Goal: Information Seeking & Learning: Check status

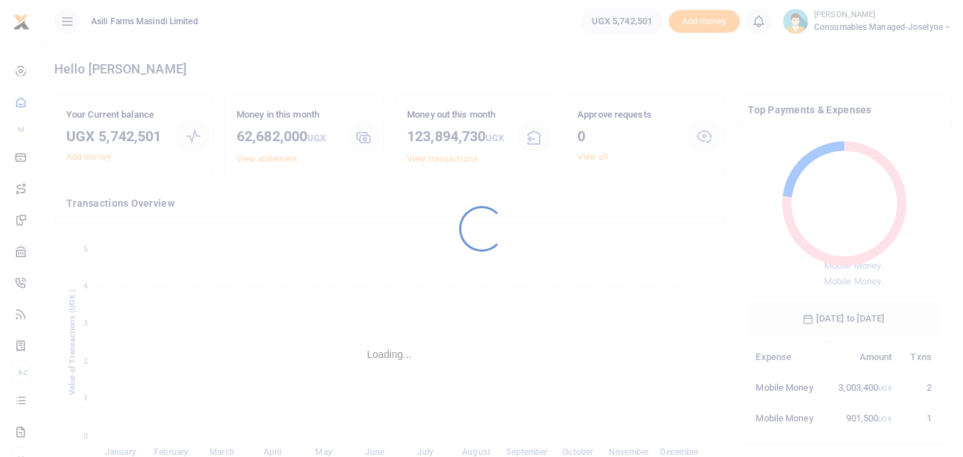
scroll to position [190, 181]
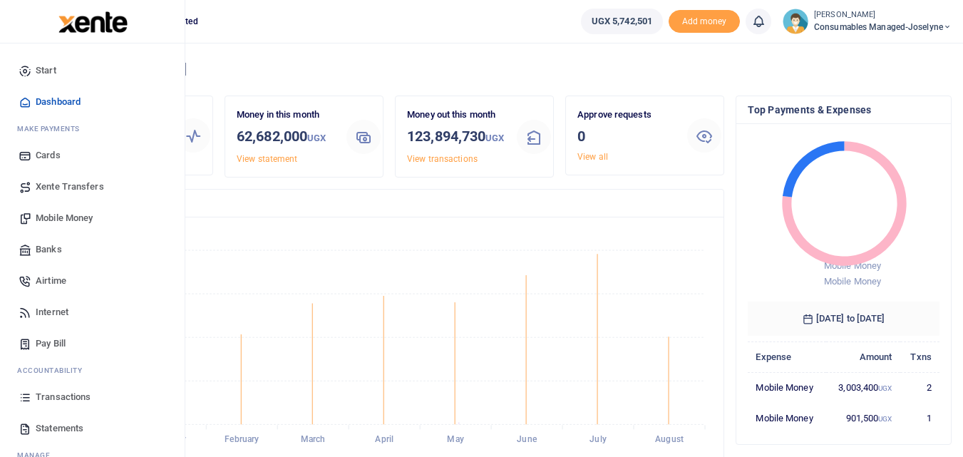
click at [26, 399] on icon at bounding box center [25, 397] width 13 height 13
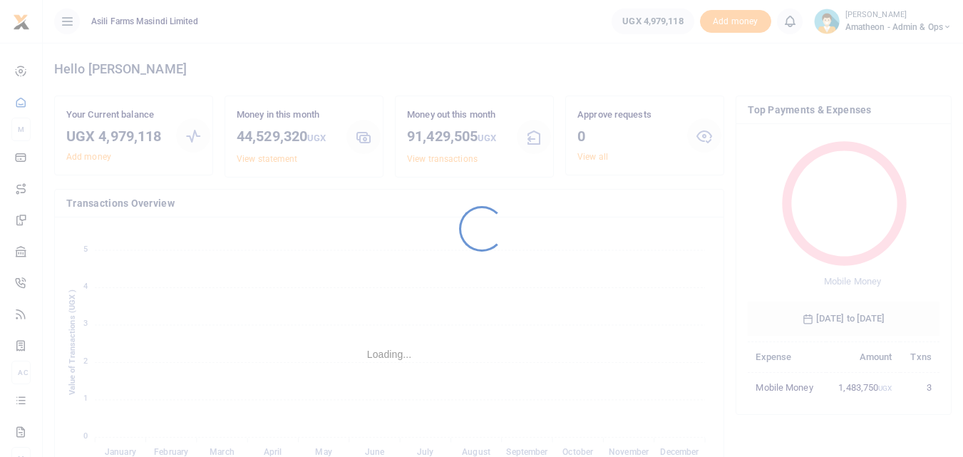
scroll to position [190, 181]
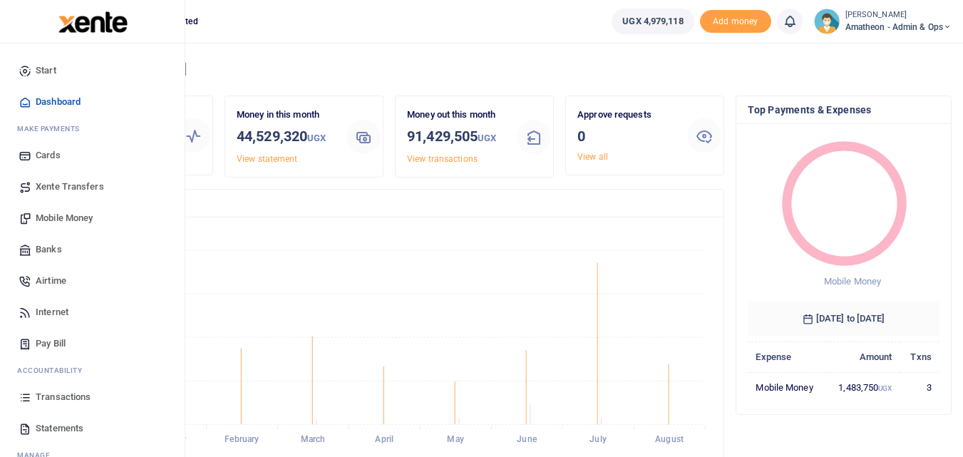
click at [31, 398] on icon at bounding box center [25, 397] width 13 height 13
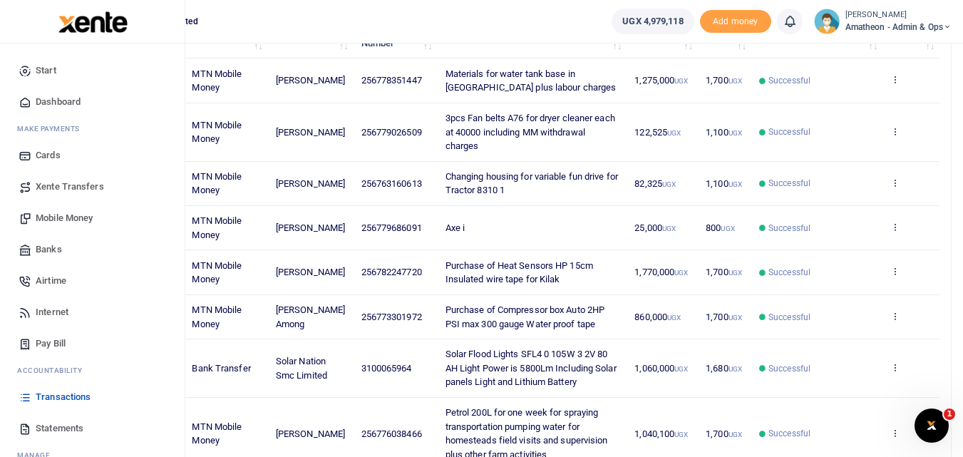
click at [70, 430] on span "Statements" at bounding box center [60, 428] width 48 height 14
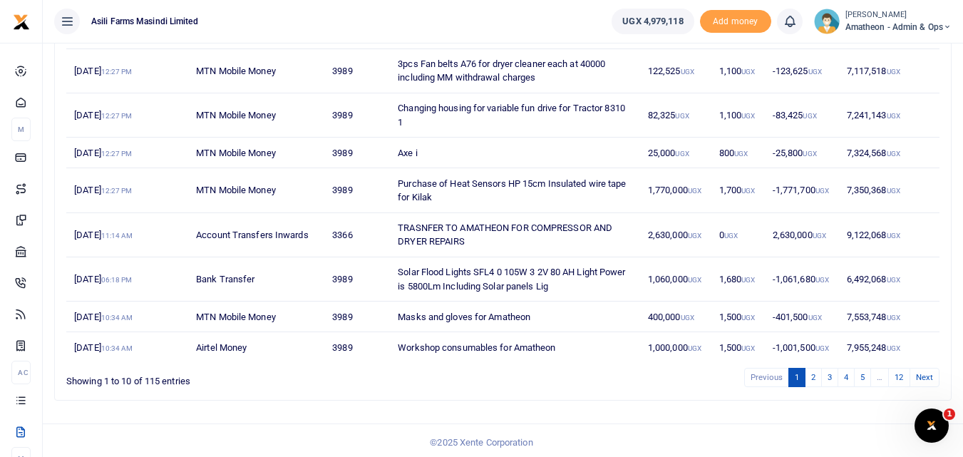
scroll to position [294, 0]
click at [812, 374] on link "2" at bounding box center [813, 375] width 17 height 19
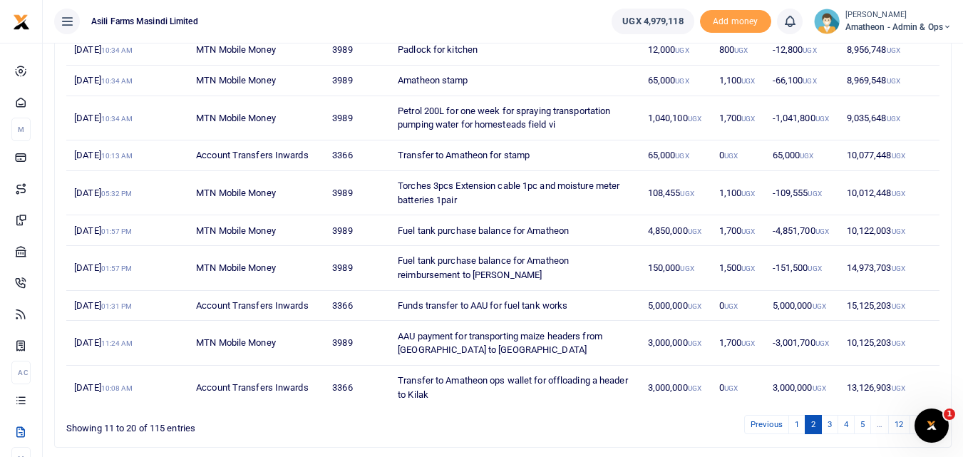
scroll to position [212, 0]
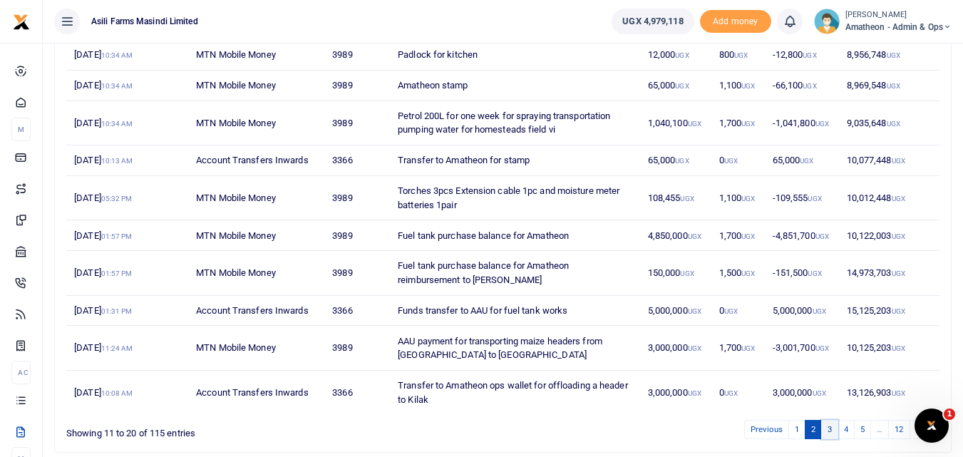
click at [831, 431] on link "3" at bounding box center [829, 429] width 17 height 19
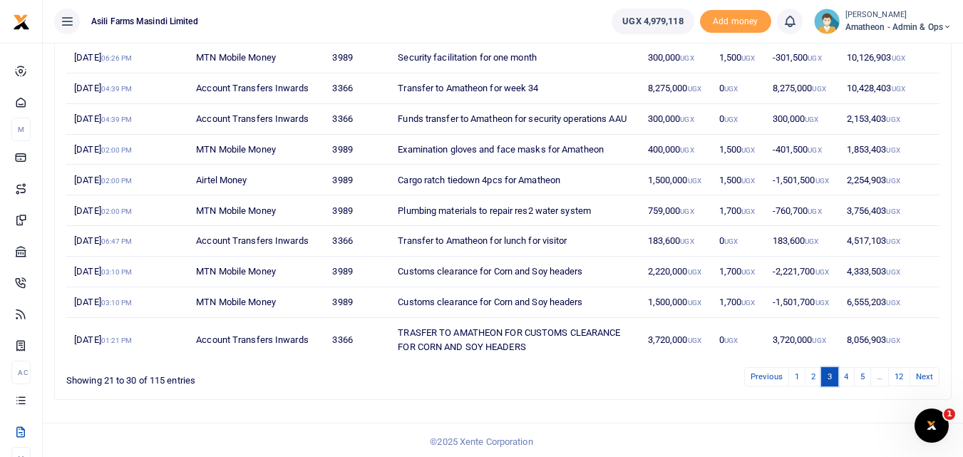
scroll to position [227, 0]
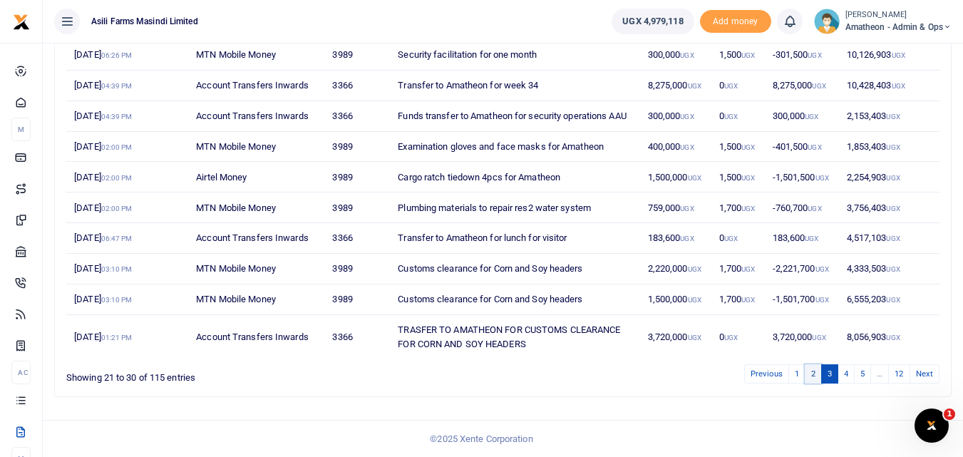
click at [811, 376] on link "2" at bounding box center [813, 373] width 17 height 19
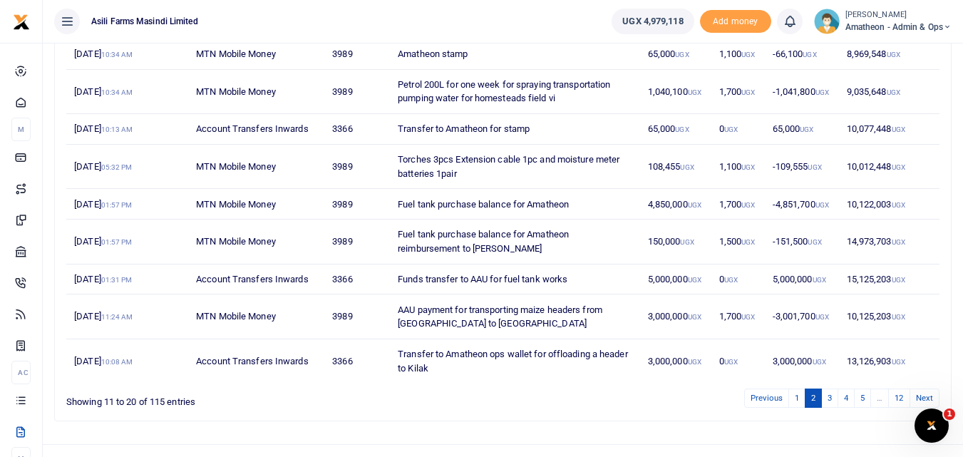
scroll to position [246, 0]
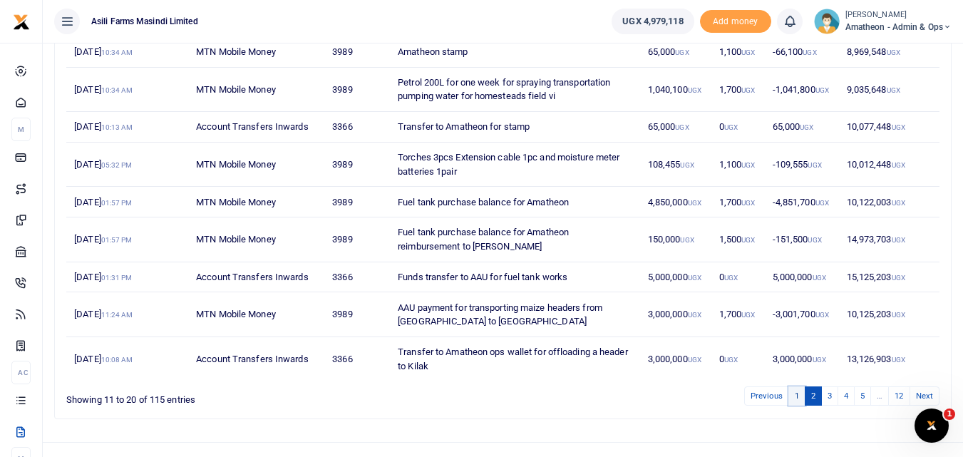
click at [796, 393] on link "1" at bounding box center [796, 395] width 17 height 19
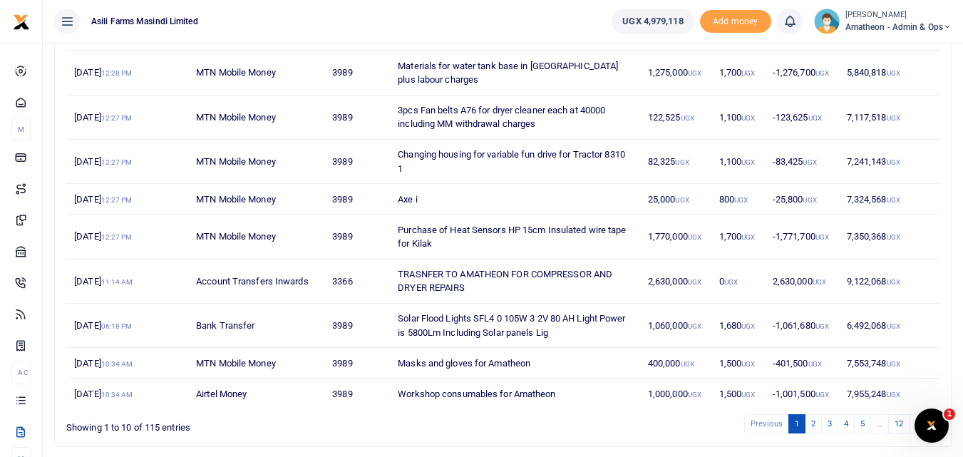
click at [659, 245] on td "1,770,000 UGX" at bounding box center [675, 237] width 71 height 44
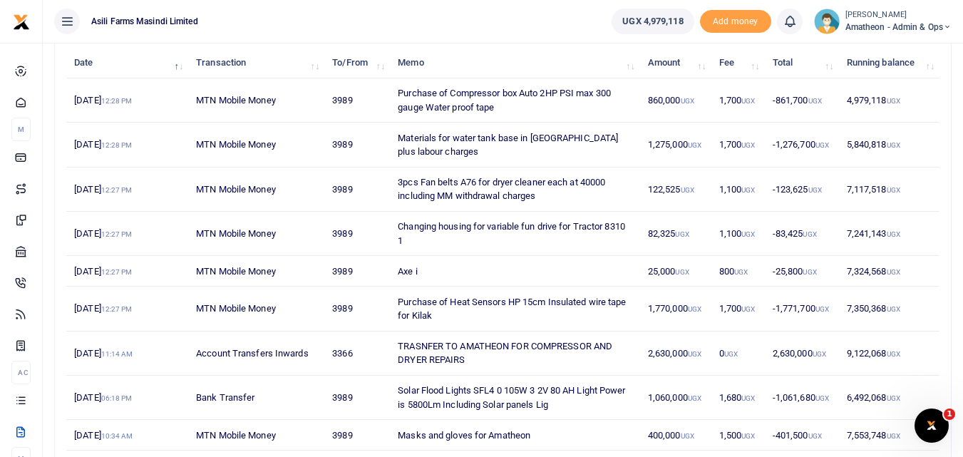
scroll to position [175, 0]
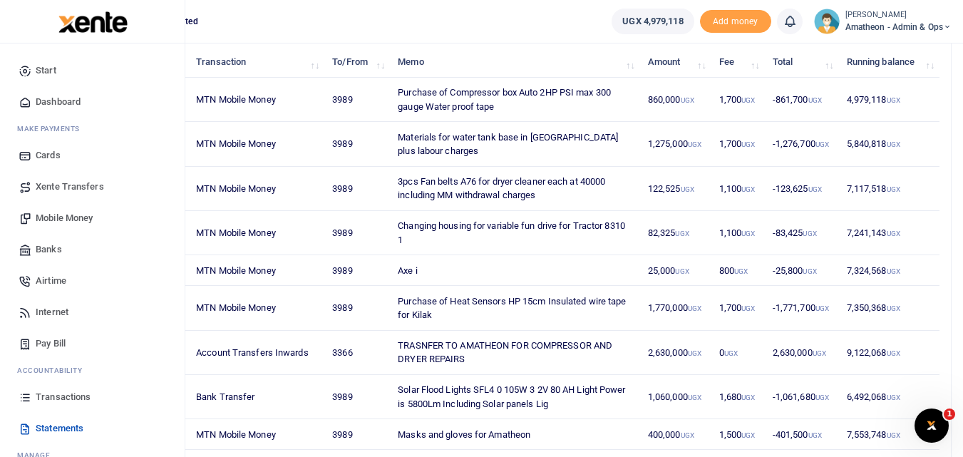
click at [26, 401] on icon at bounding box center [25, 397] width 13 height 13
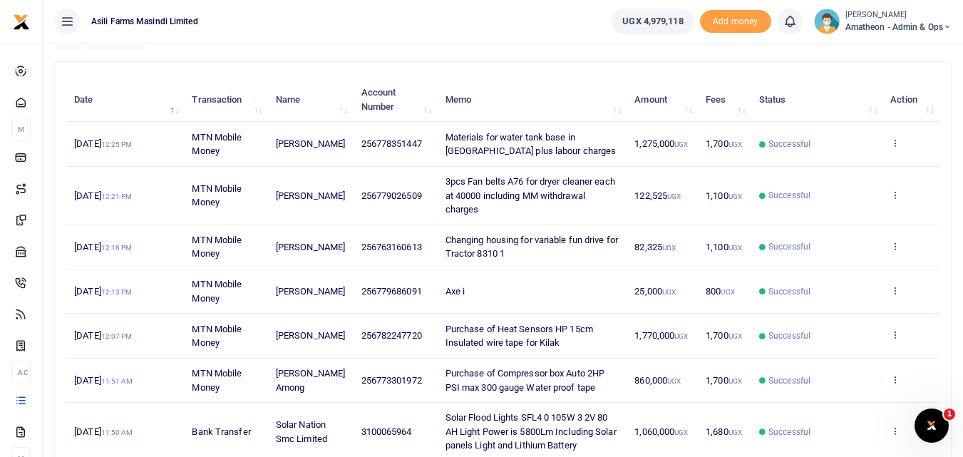
scroll to position [140, 0]
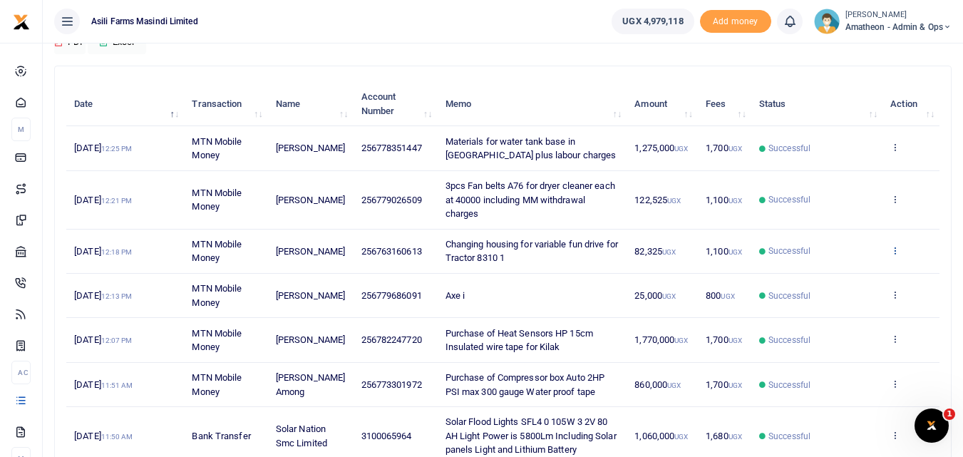
click at [896, 252] on icon at bounding box center [894, 250] width 9 height 10
click at [850, 272] on link "View details" at bounding box center [842, 274] width 113 height 20
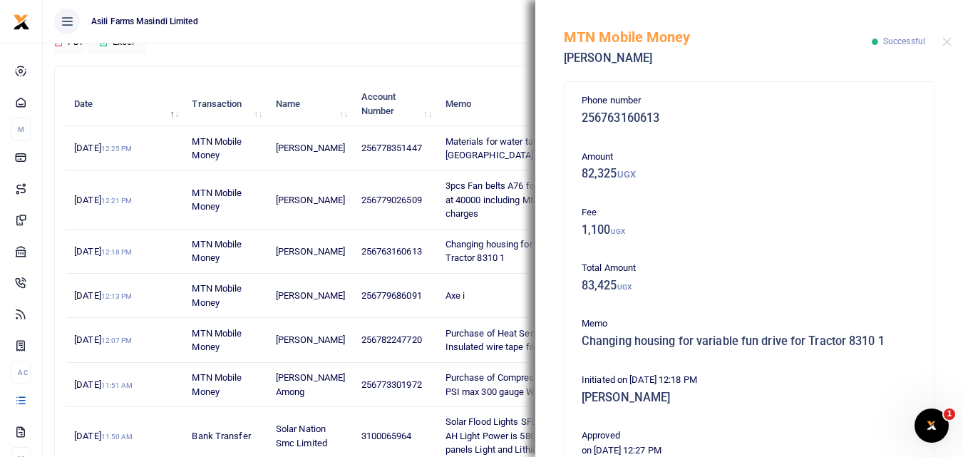
scroll to position [0, 0]
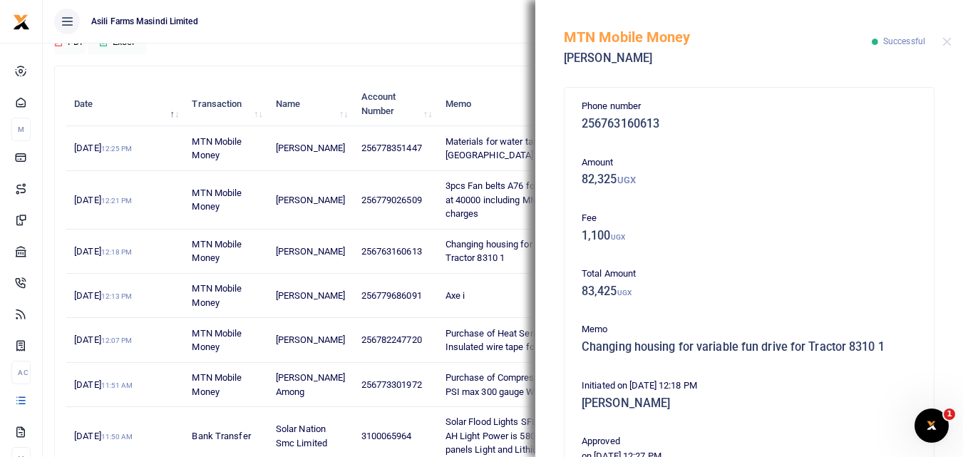
click at [498, 219] on td "3pcs Fan belts A76 for dryer cleaner each at 40000 including MM withdrawal char…" at bounding box center [532, 200] width 190 height 58
click at [942, 40] on button "Close" at bounding box center [946, 41] width 9 height 9
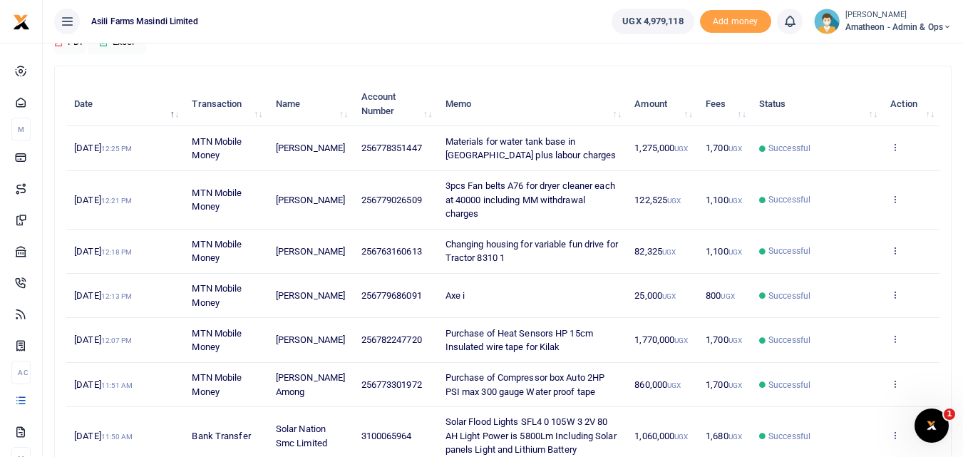
click at [890, 200] on td "View details Send again" at bounding box center [911, 200] width 57 height 58
click at [893, 197] on icon at bounding box center [894, 199] width 9 height 10
click at [848, 222] on link "View details" at bounding box center [842, 222] width 113 height 20
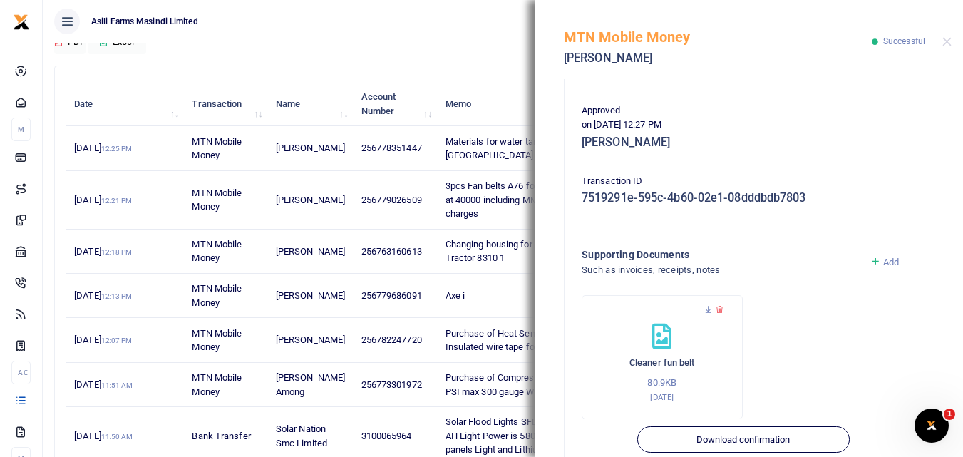
scroll to position [344, 0]
click at [701, 310] on div "Cleaner fun belt 80.9KB 19th Aug 2025" at bounding box center [662, 359] width 161 height 124
click at [710, 314] on icon at bounding box center [708, 311] width 9 height 9
